Goal: Check status: Check status

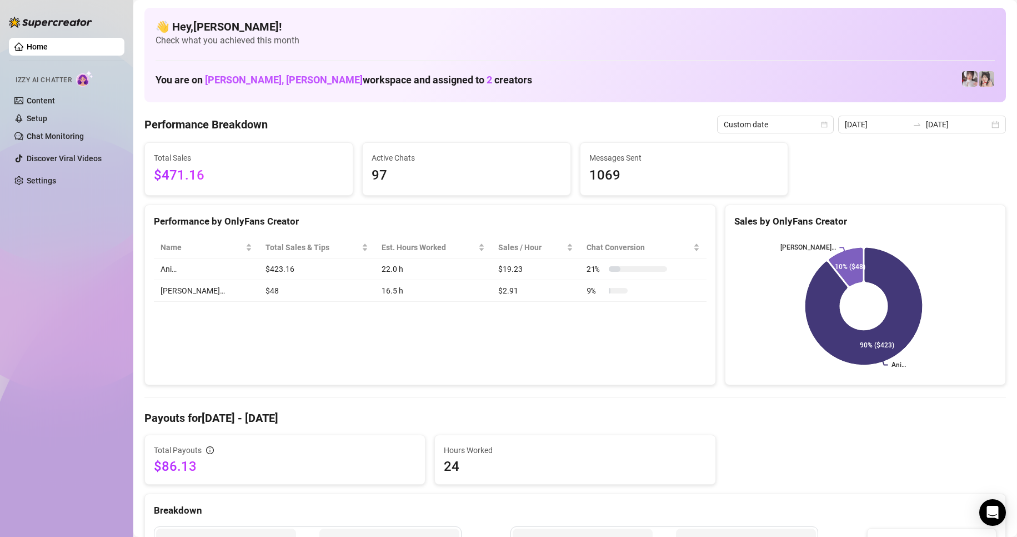
scroll to position [159, 0]
click at [922, 121] on span "Last 7 days" at bounding box center [947, 124] width 103 height 17
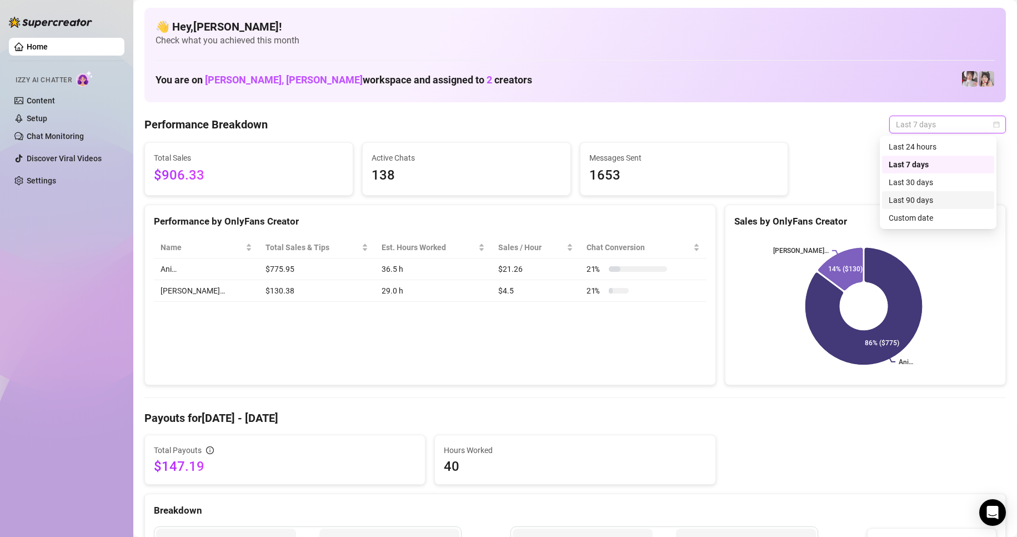
click at [900, 211] on div "Custom date" at bounding box center [938, 218] width 112 height 18
click at [900, 217] on div "5" at bounding box center [897, 218] width 13 height 13
type input "[DATE]"
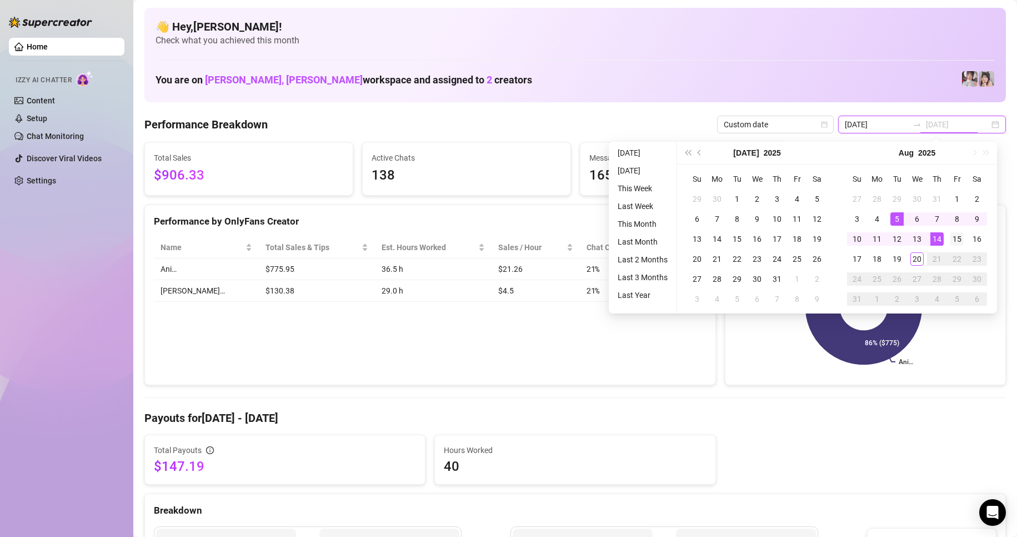
type input "[DATE]"
click at [959, 237] on div "15" at bounding box center [957, 238] width 13 height 13
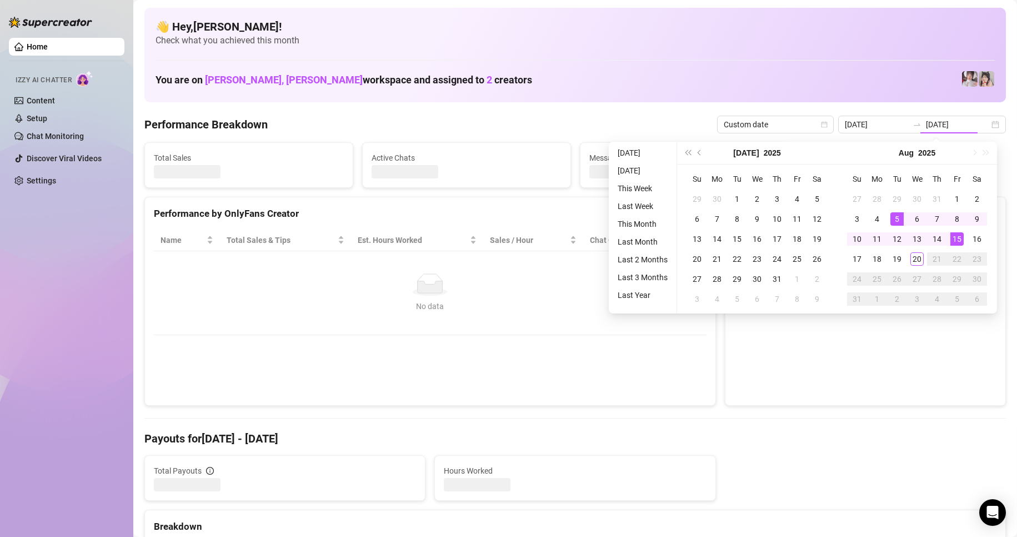
type input "[DATE]"
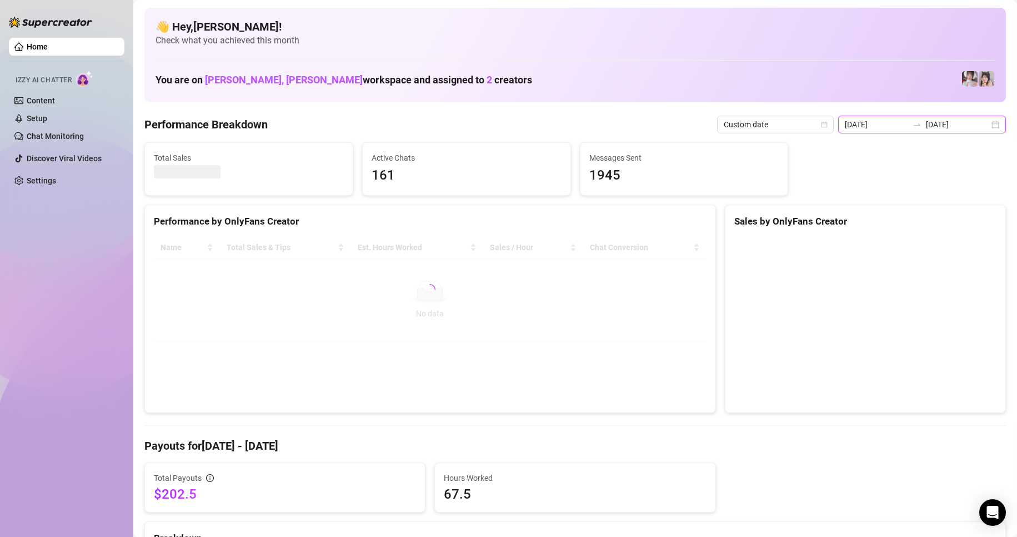
click at [903, 123] on input "[DATE]" at bounding box center [876, 124] width 63 height 12
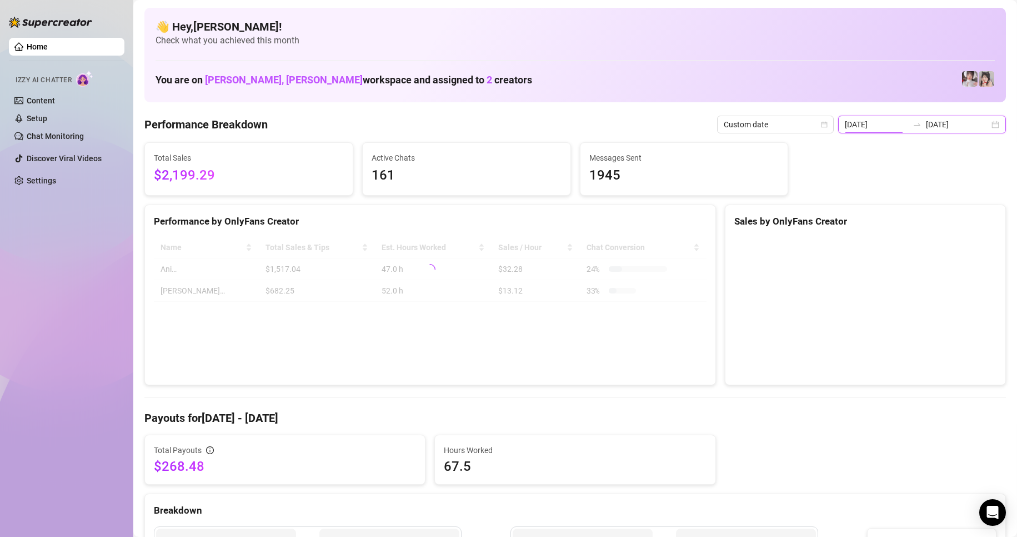
click at [876, 123] on input "[DATE]" at bounding box center [876, 124] width 63 height 12
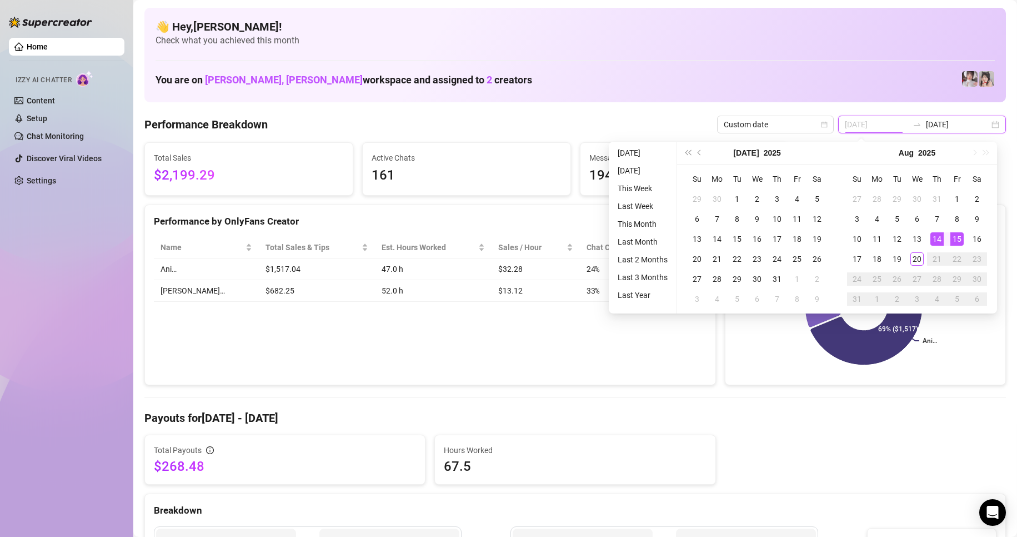
type input "[DATE]"
click at [956, 241] on div "15" at bounding box center [957, 238] width 13 height 13
type input "[DATE]"
click at [916, 261] on div "20" at bounding box center [917, 258] width 13 height 13
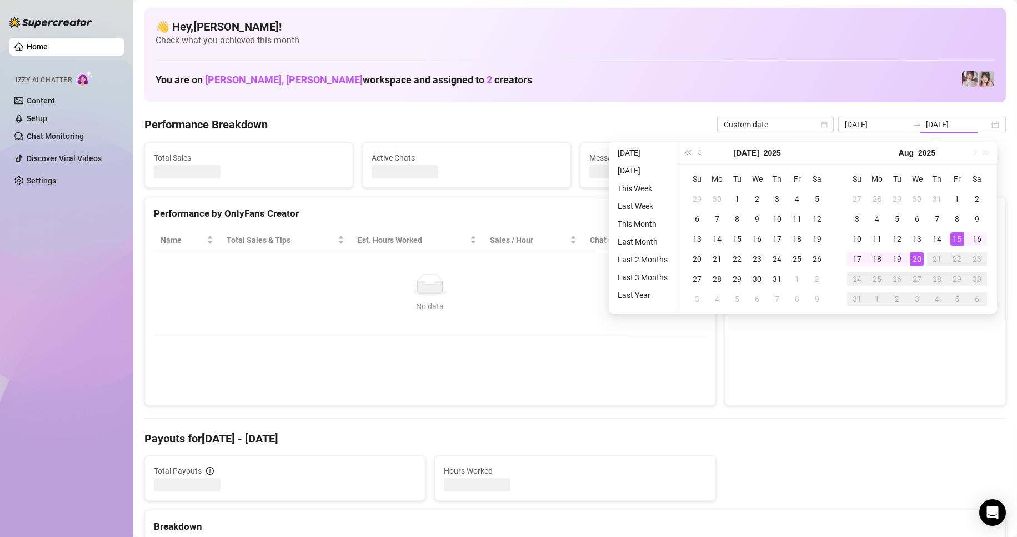
type input "[DATE]"
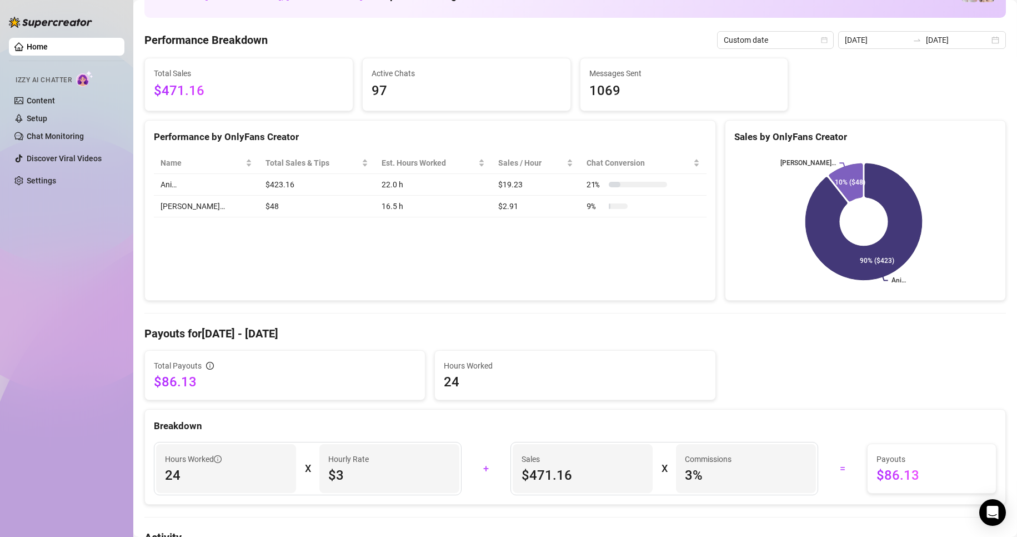
scroll to position [85, 0]
